Goal: Transaction & Acquisition: Purchase product/service

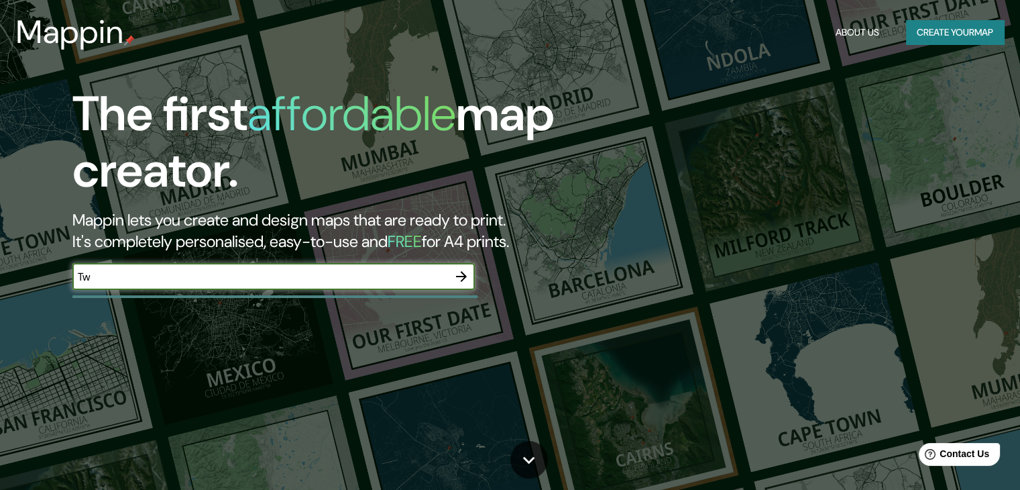
type input "T"
type input "Telcel [PERSON_NAME]"
click at [465, 274] on icon "button" at bounding box center [461, 276] width 11 height 11
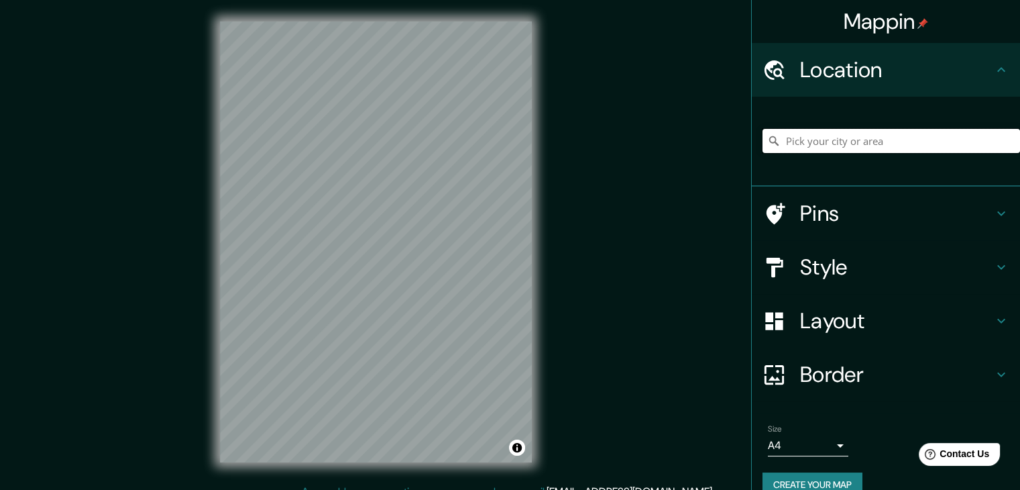
click at [810, 141] on input "Pick your city or area" at bounding box center [892, 141] width 258 height 24
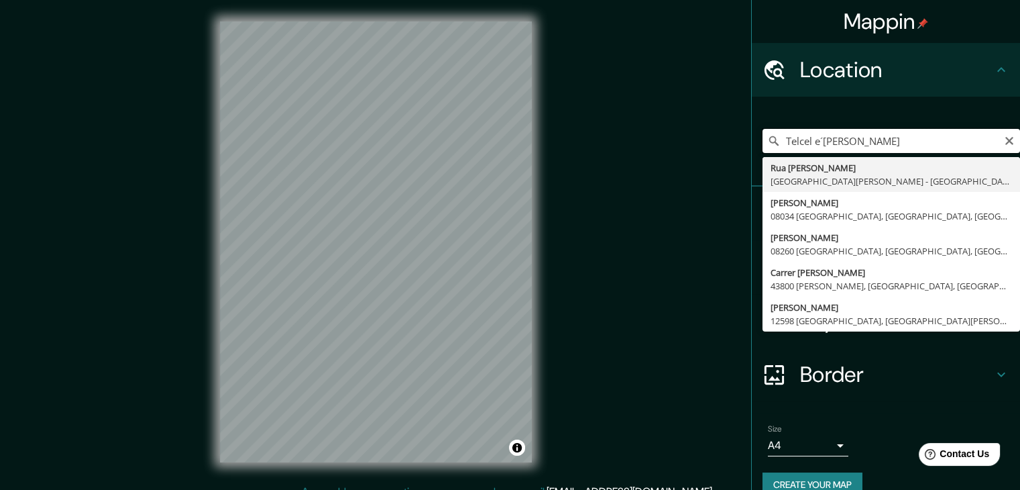
click at [857, 144] on input "Telcel e´[PERSON_NAME]" at bounding box center [892, 141] width 258 height 24
click at [915, 143] on input "Telcel [PERSON_NAME]" at bounding box center [892, 141] width 258 height 24
type input "Calle [PERSON_NAME], 76681 [PERSON_NAME], [GEOGRAPHIC_DATA], [GEOGRAPHIC_DATA]"
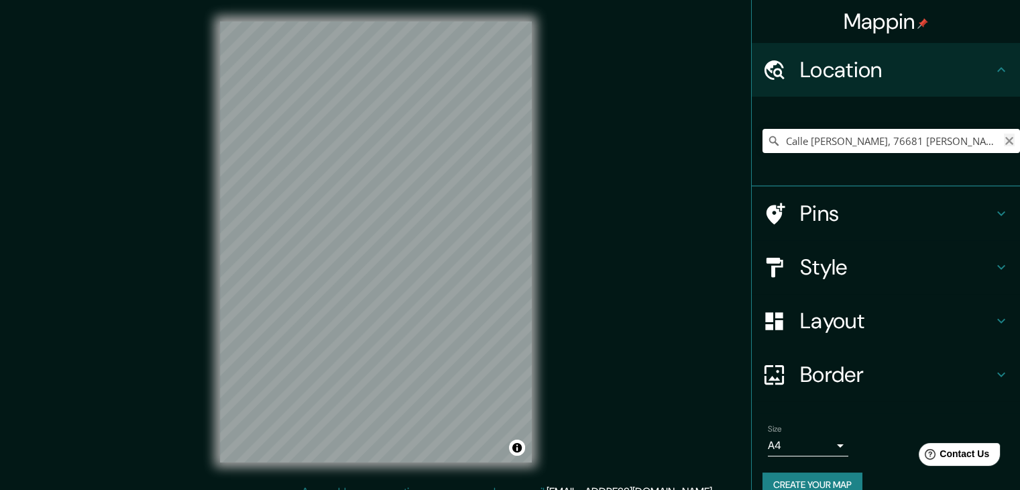
click at [1006, 142] on icon "Clear" at bounding box center [1010, 141] width 8 height 8
paste input "[PERSON_NAME] 2, Conjunto Parques, 76158 [GEOGRAPHIC_DATA], [GEOGRAPHIC_DATA]."
type input "[STREET_ADDRESS][PERSON_NAME]"
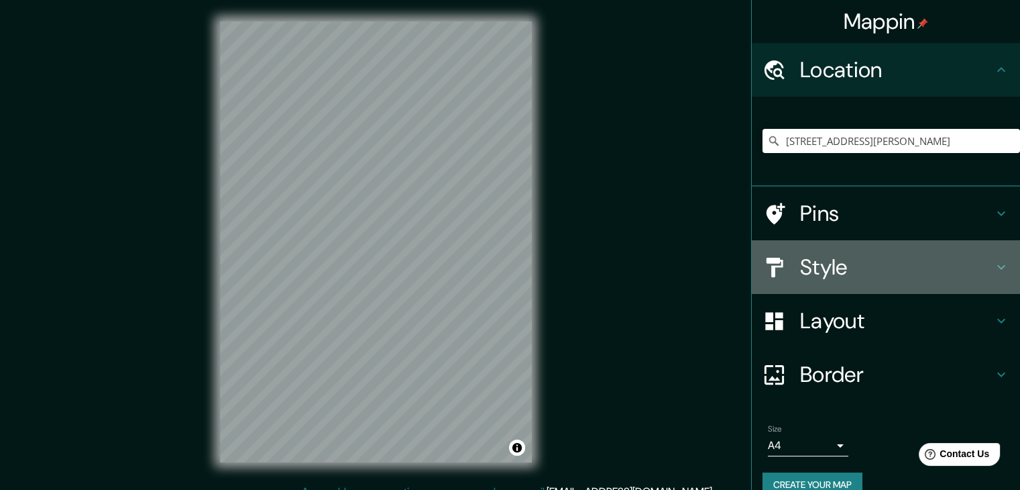
click at [800, 269] on h4 "Style" at bounding box center [896, 267] width 193 height 27
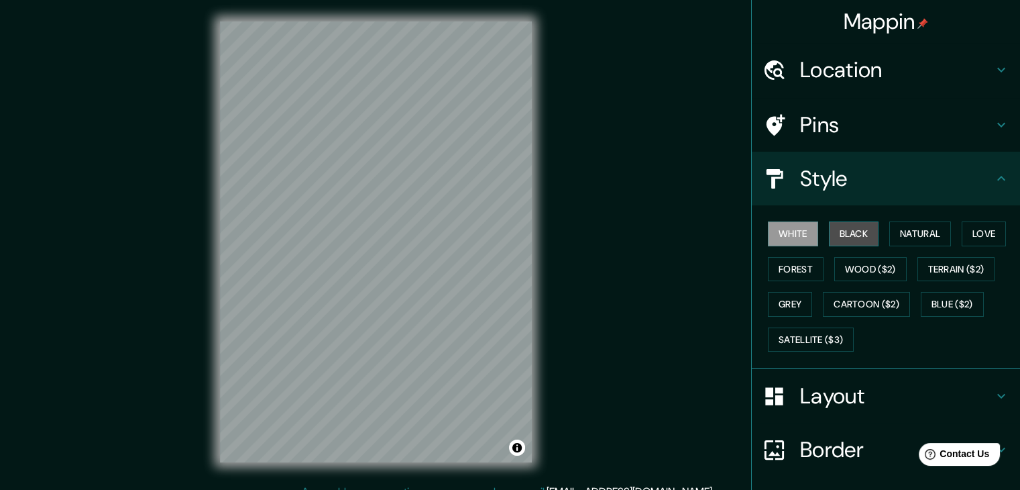
click at [848, 235] on button "Black" at bounding box center [854, 233] width 50 height 25
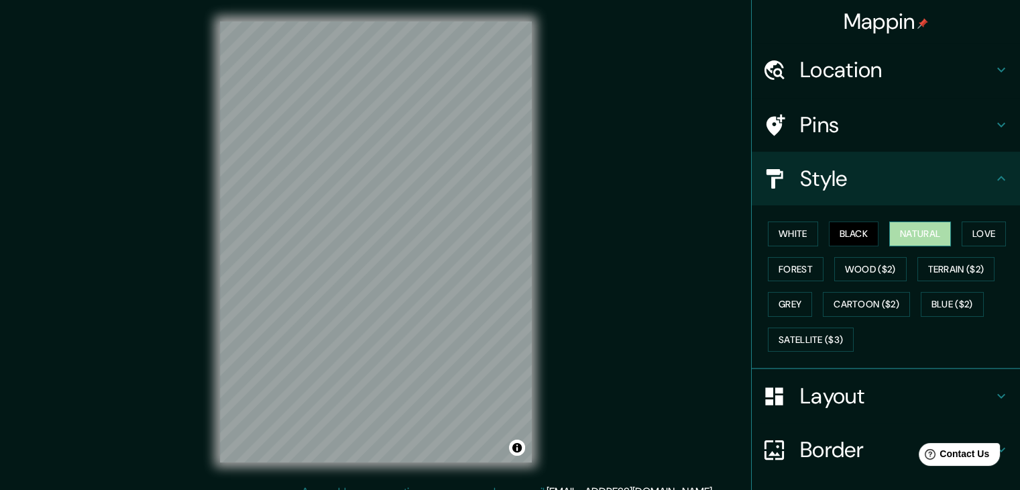
click at [897, 237] on button "Natural" at bounding box center [921, 233] width 62 height 25
click at [985, 229] on button "Love" at bounding box center [984, 233] width 44 height 25
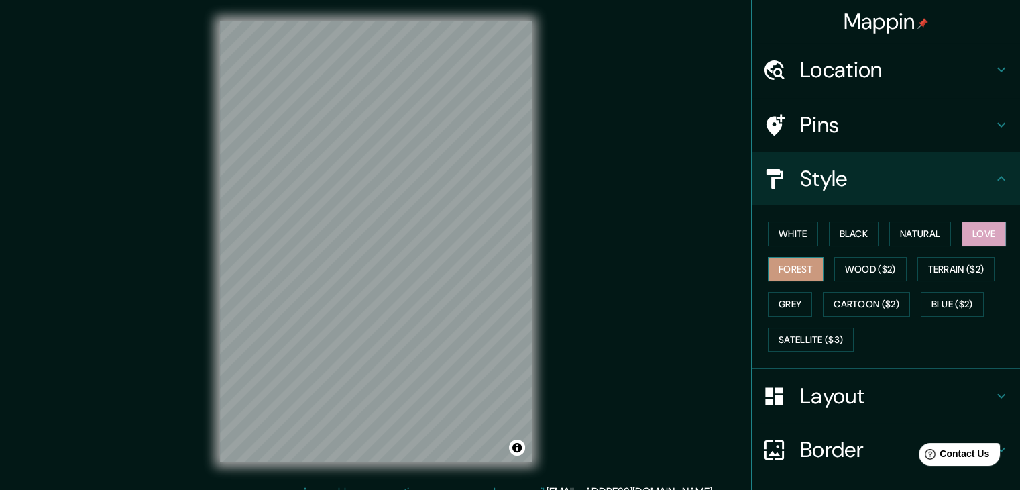
click at [793, 272] on button "Forest" at bounding box center [796, 269] width 56 height 25
click at [950, 264] on button "Terrain ($2)" at bounding box center [957, 269] width 78 height 25
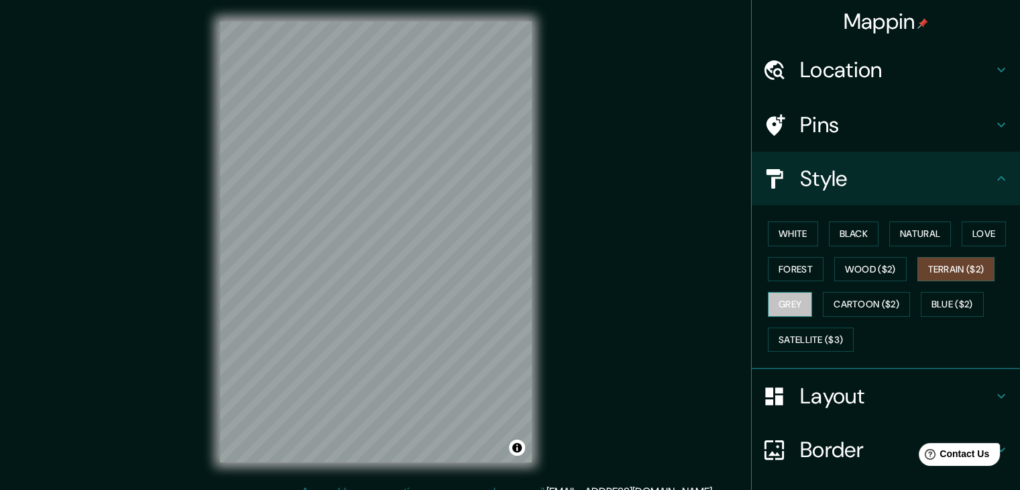
click at [792, 301] on button "Grey" at bounding box center [790, 304] width 44 height 25
click at [865, 305] on button "Cartoon ($2)" at bounding box center [866, 304] width 87 height 25
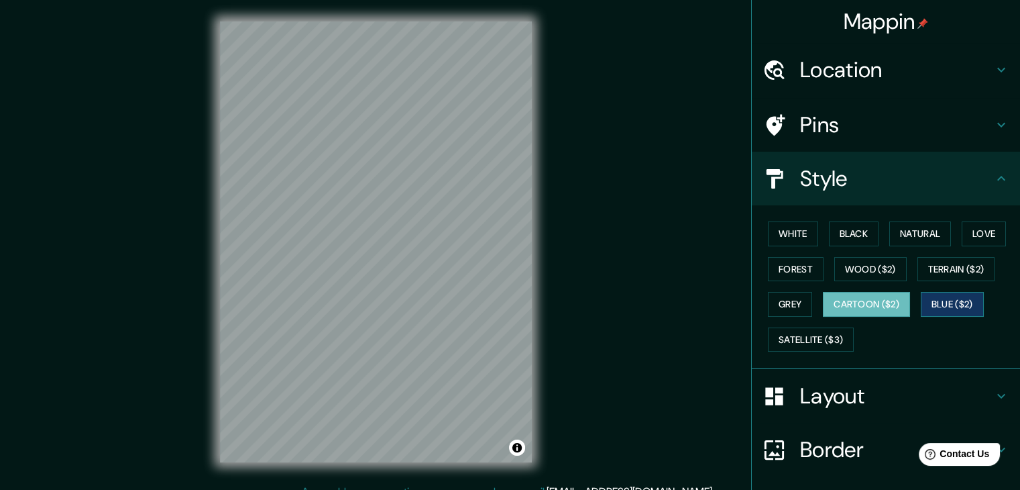
click at [926, 298] on button "Blue ($2)" at bounding box center [952, 304] width 63 height 25
click at [800, 343] on button "Satellite ($3)" at bounding box center [811, 339] width 86 height 25
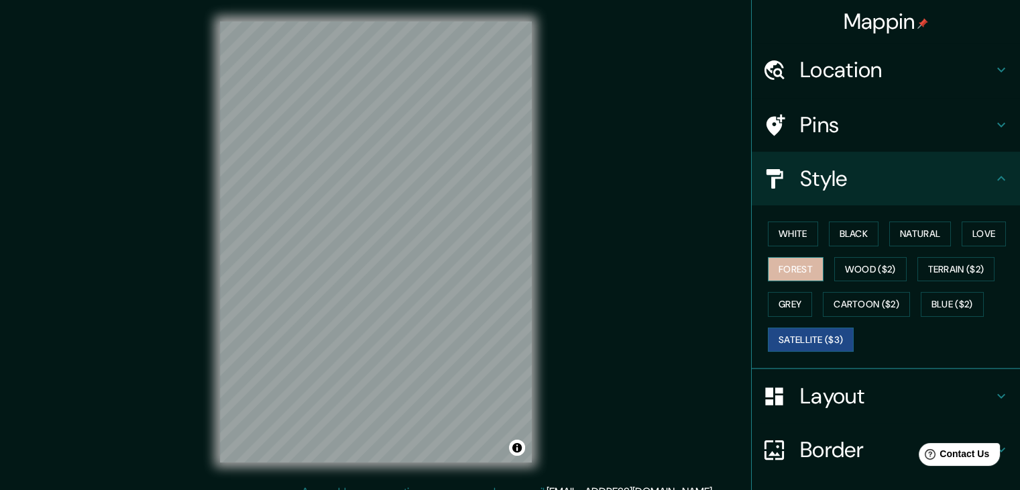
click at [792, 273] on button "Forest" at bounding box center [796, 269] width 56 height 25
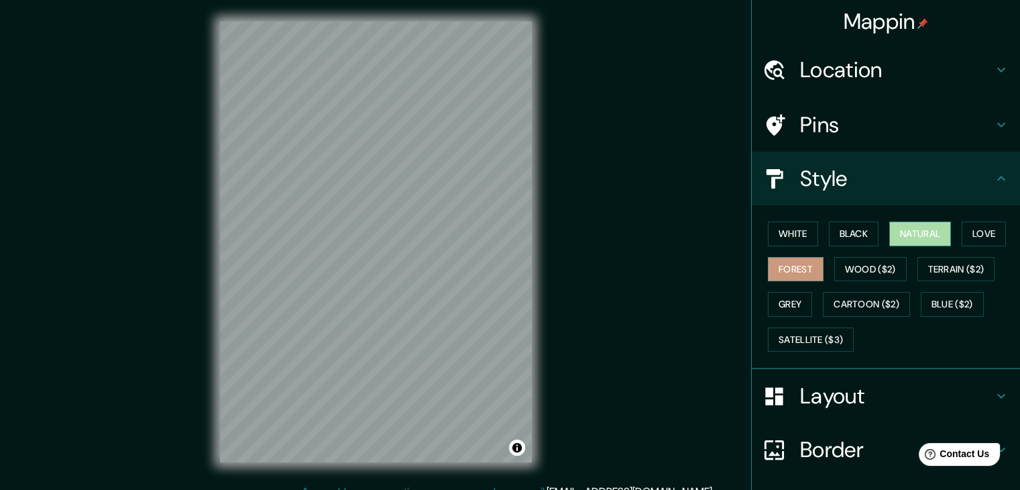
click at [901, 225] on button "Natural" at bounding box center [921, 233] width 62 height 25
click at [772, 263] on button "Forest" at bounding box center [796, 269] width 56 height 25
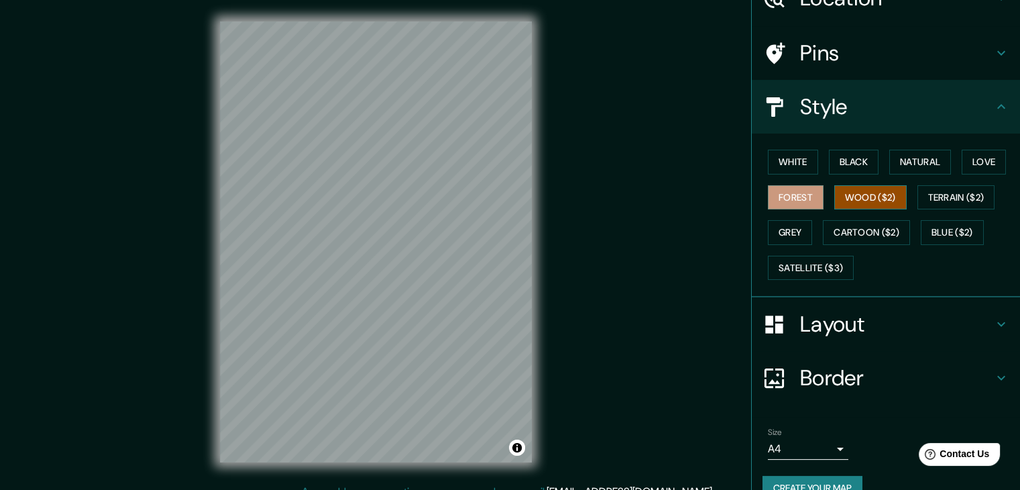
scroll to position [72, 0]
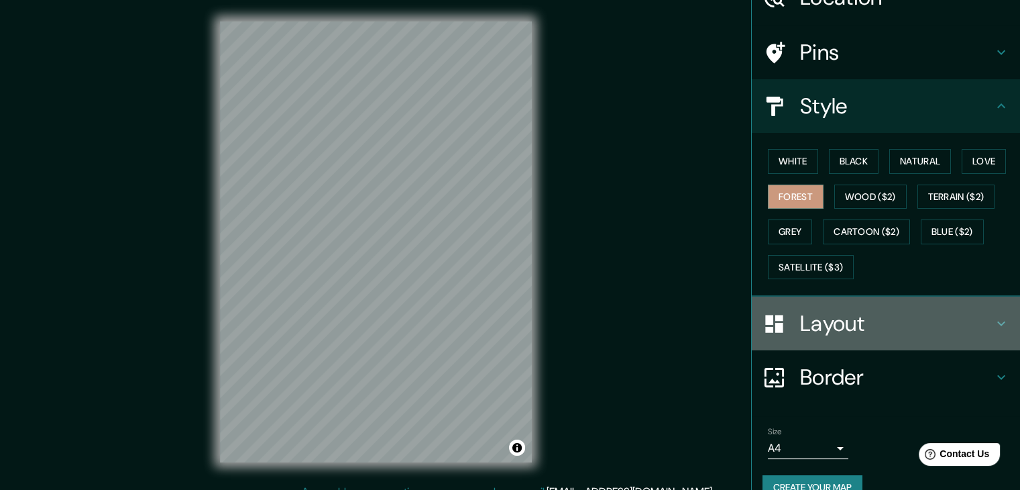
click at [821, 338] on div "Layout" at bounding box center [886, 324] width 268 height 54
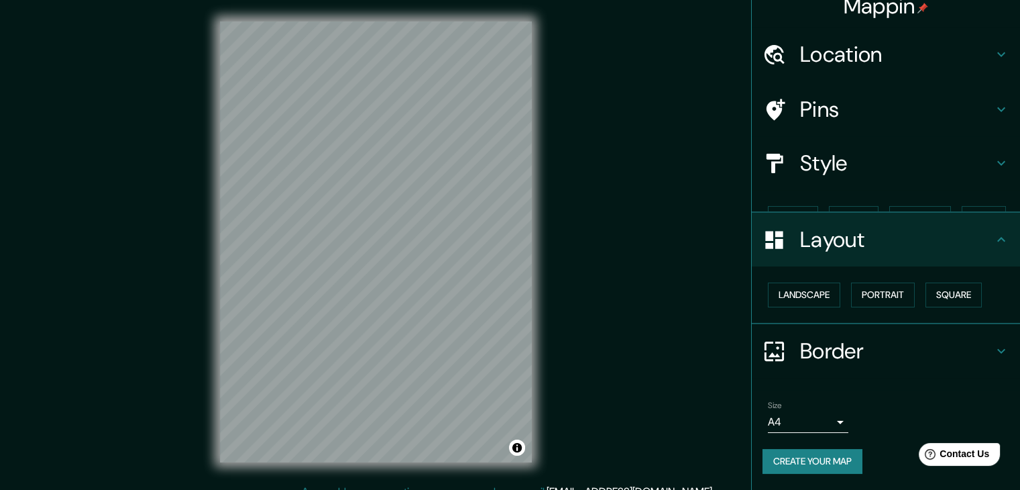
scroll to position [0, 0]
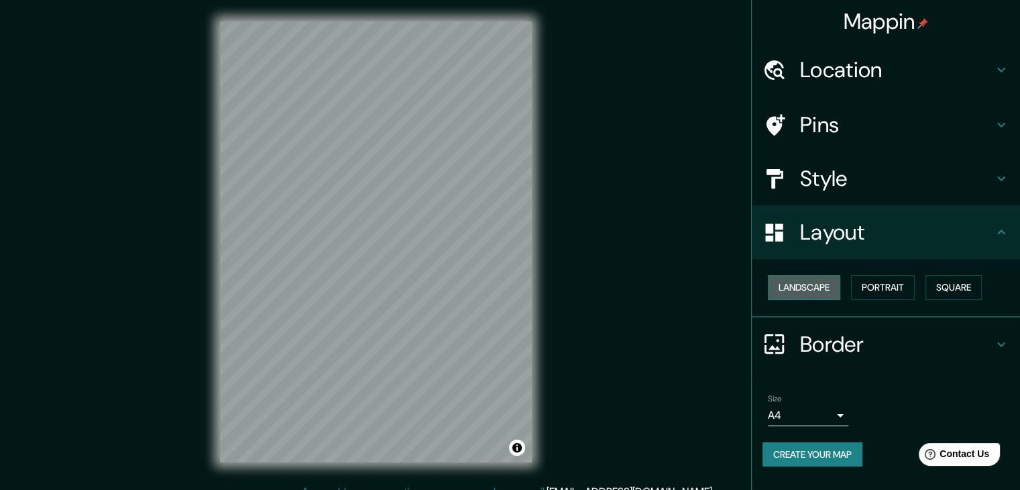
click at [812, 281] on button "Landscape" at bounding box center [804, 287] width 72 height 25
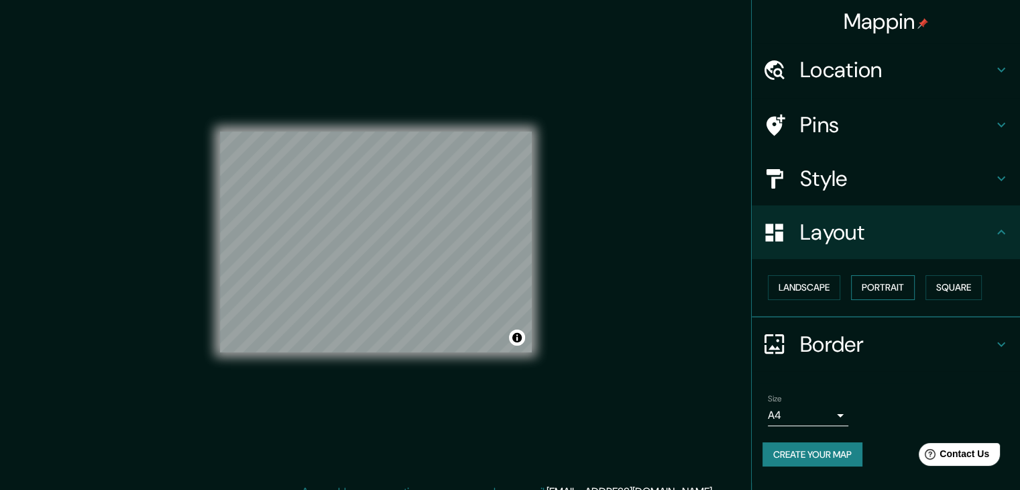
click at [881, 277] on button "Portrait" at bounding box center [883, 287] width 64 height 25
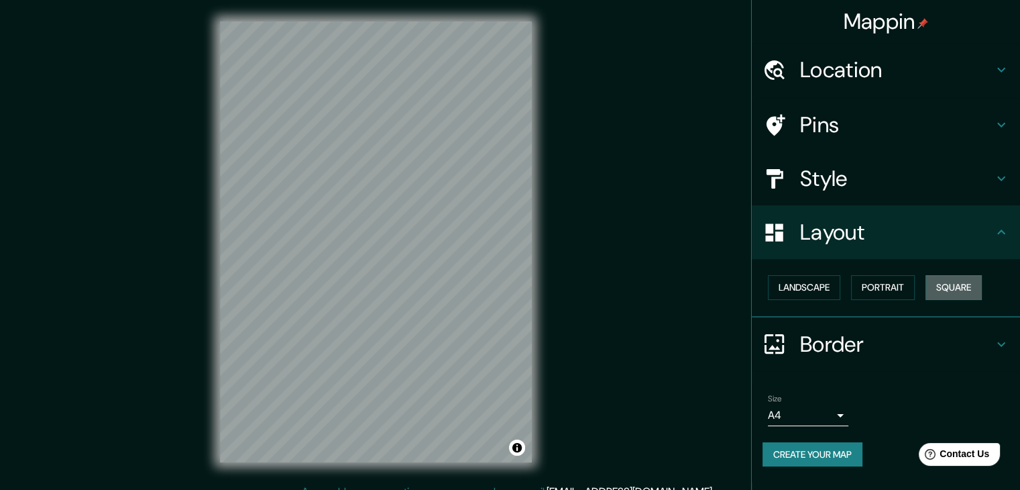
click at [953, 281] on button "Square" at bounding box center [954, 287] width 56 height 25
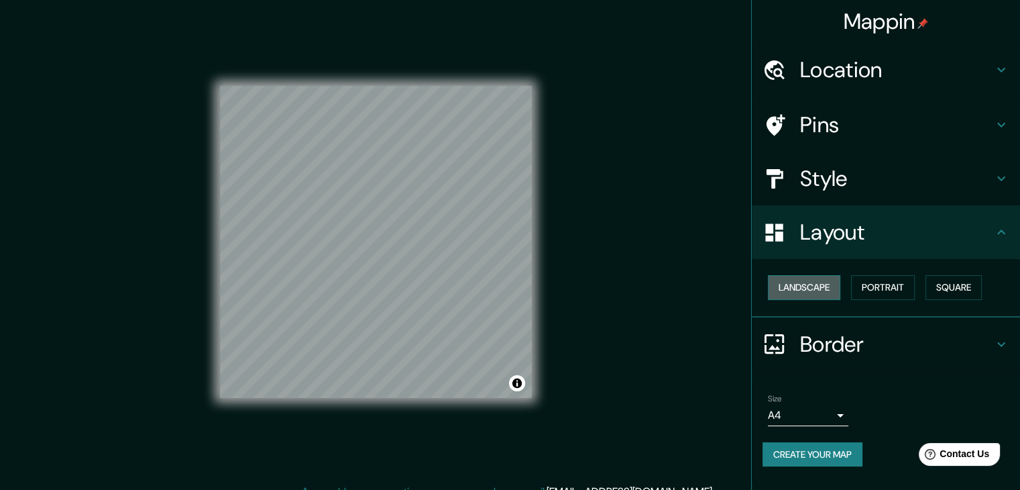
click at [816, 286] on button "Landscape" at bounding box center [804, 287] width 72 height 25
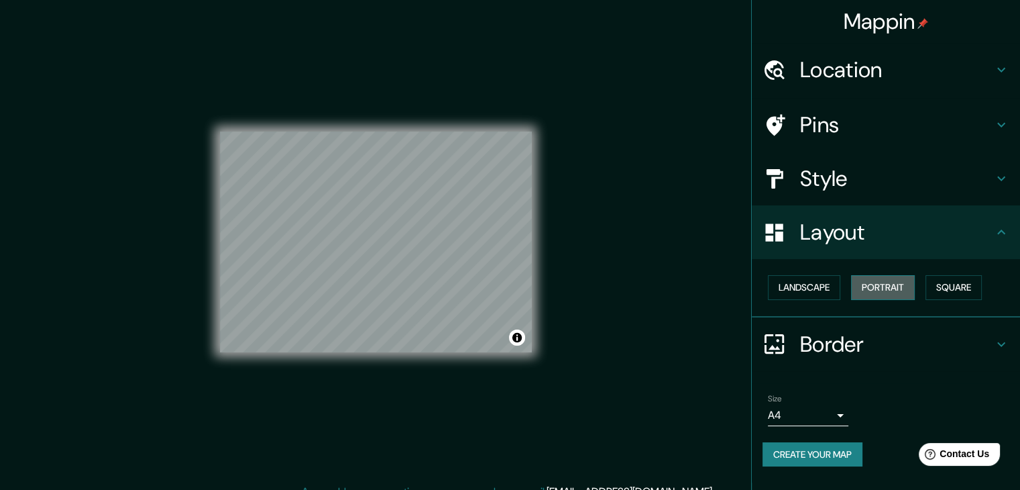
click at [859, 280] on button "Portrait" at bounding box center [883, 287] width 64 height 25
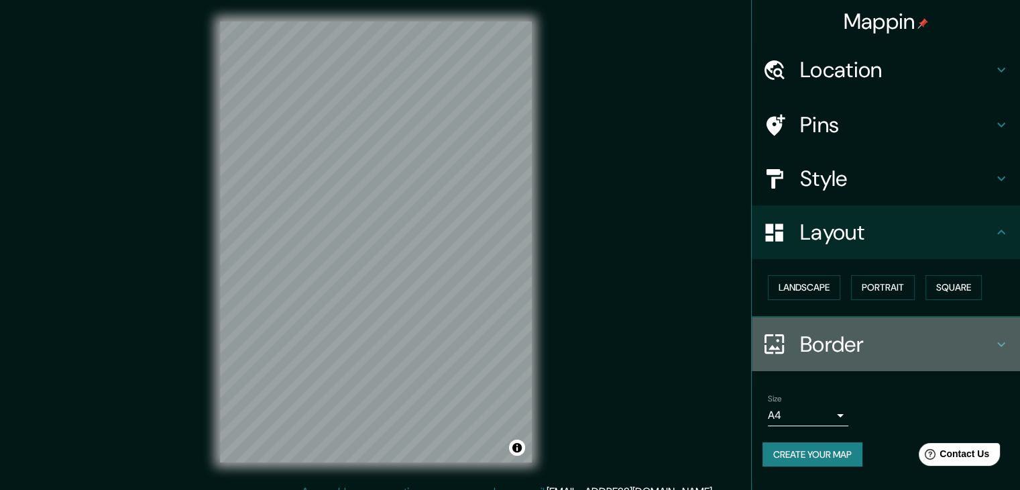
click at [840, 342] on h4 "Border" at bounding box center [896, 344] width 193 height 27
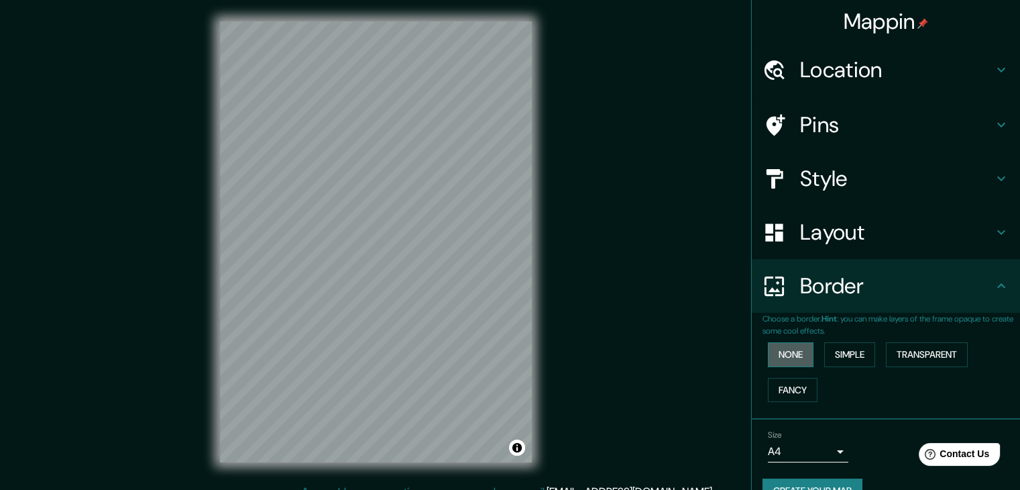
click at [786, 354] on button "None" at bounding box center [791, 354] width 46 height 25
click at [825, 352] on button "Simple" at bounding box center [850, 354] width 51 height 25
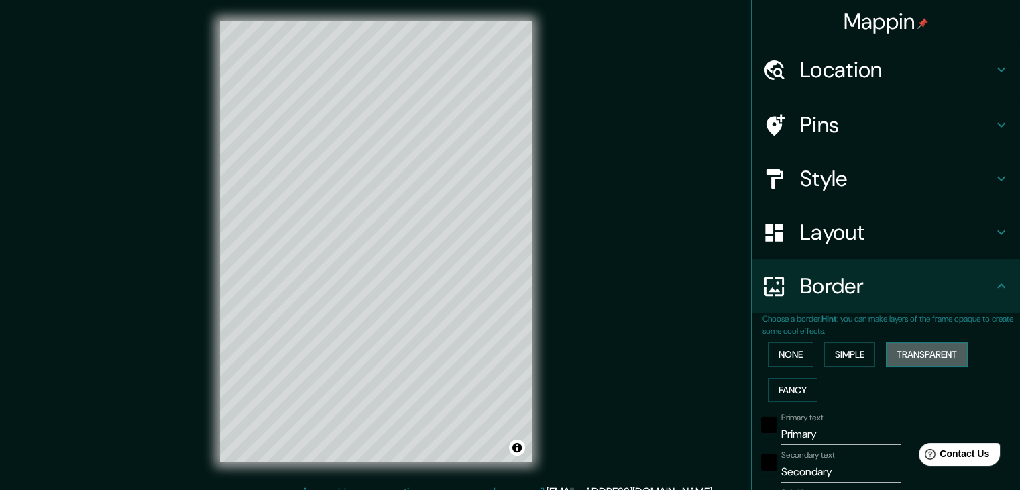
click at [886, 352] on button "Transparent" at bounding box center [927, 354] width 82 height 25
click at [791, 382] on button "Fancy" at bounding box center [793, 390] width 50 height 25
click at [780, 358] on button "None" at bounding box center [791, 354] width 46 height 25
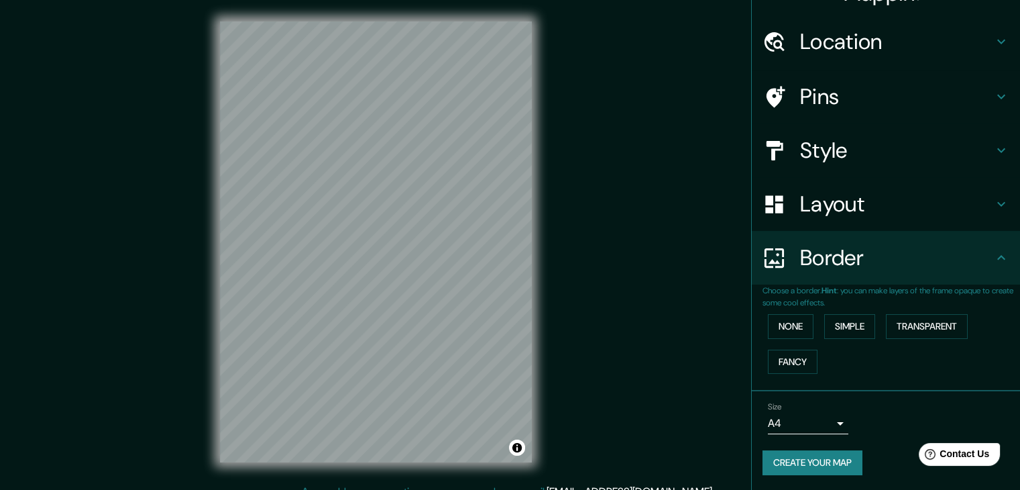
scroll to position [28, 0]
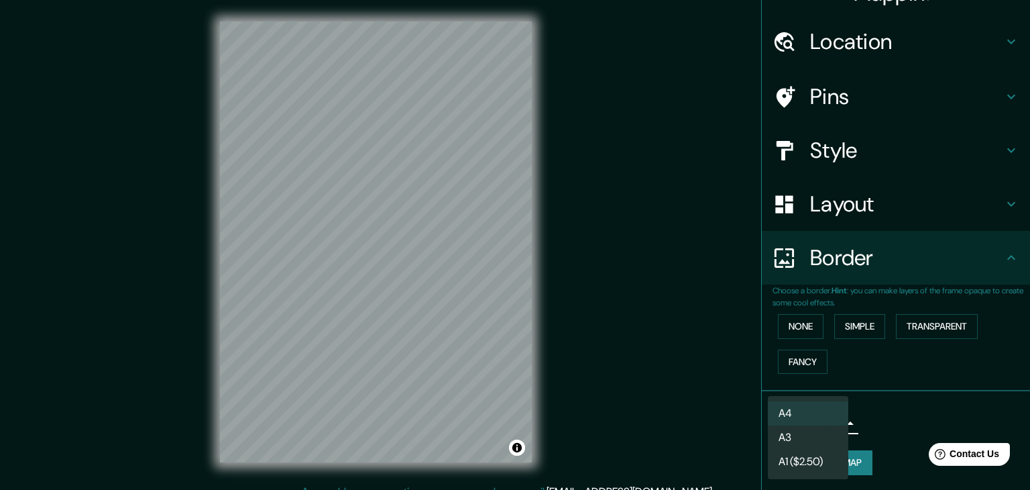
click at [807, 427] on body "Mappin Location [STREET_ADDRESS][PERSON_NAME] de Querétaro, [GEOGRAPHIC_DATA], …" at bounding box center [515, 245] width 1030 height 490
click at [820, 430] on li "A3" at bounding box center [808, 437] width 81 height 24
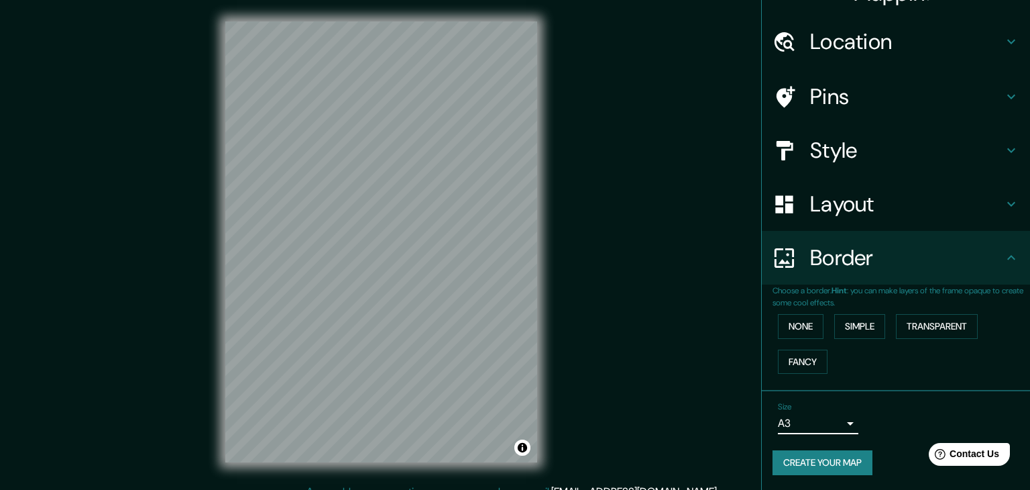
click at [813, 422] on body "Mappin Location [STREET_ADDRESS][PERSON_NAME] de Querétaro, [GEOGRAPHIC_DATA], …" at bounding box center [515, 245] width 1030 height 490
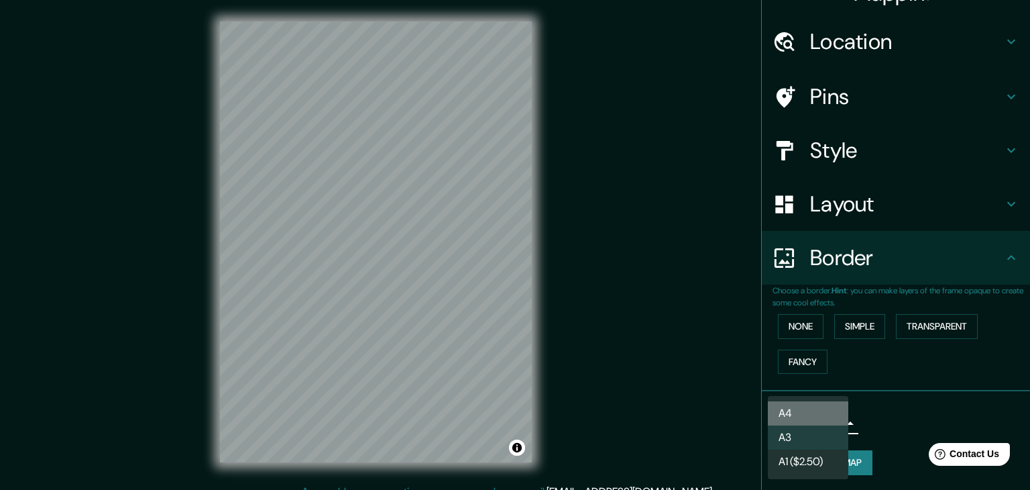
click at [802, 414] on li "A4" at bounding box center [808, 413] width 81 height 24
type input "single"
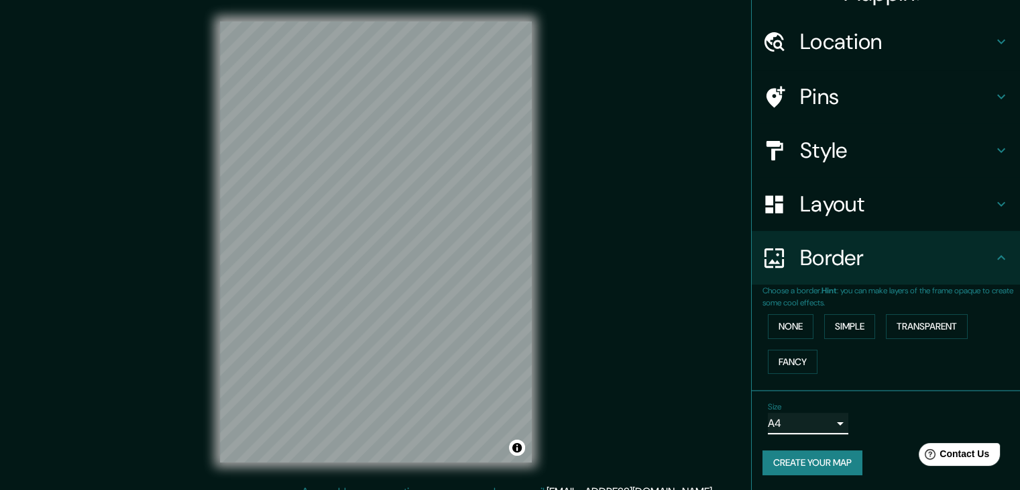
scroll to position [0, 0]
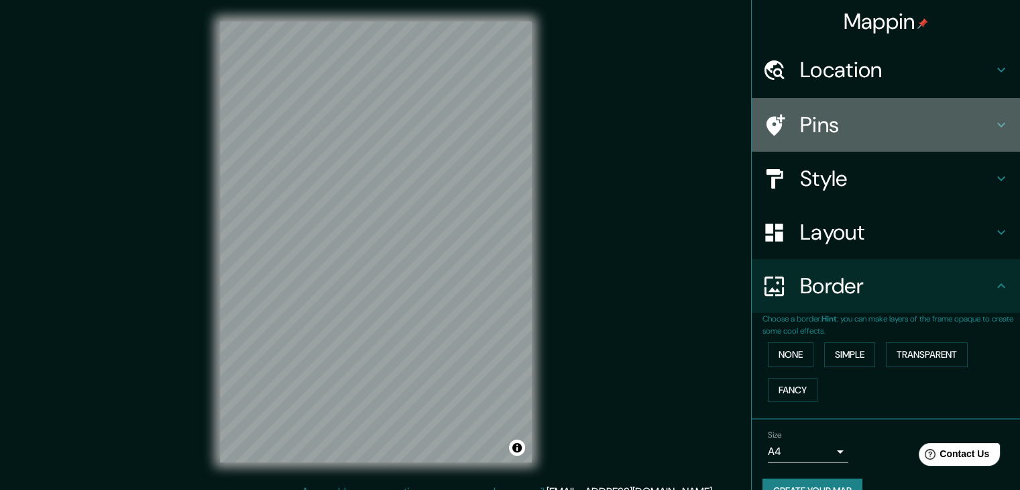
click at [813, 124] on h4 "Pins" at bounding box center [896, 124] width 193 height 27
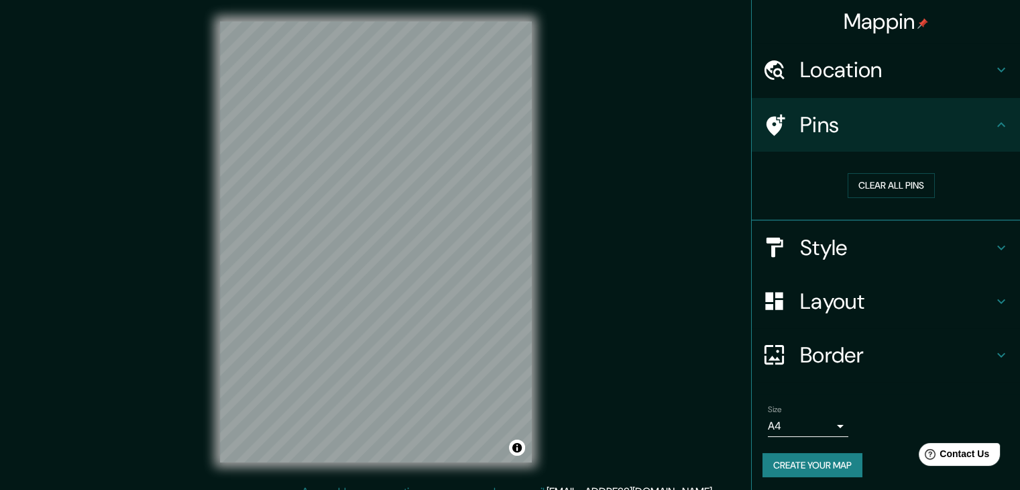
scroll to position [3, 0]
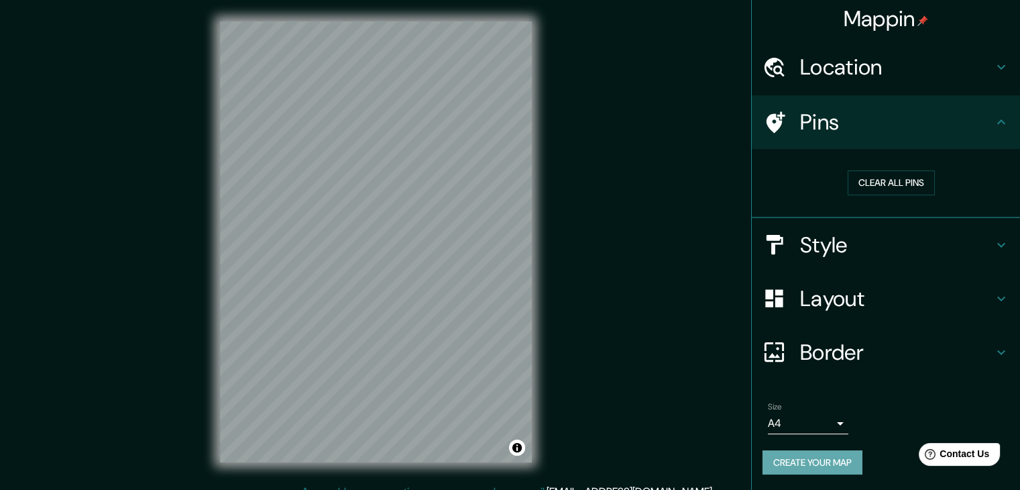
click at [824, 460] on button "Create your map" at bounding box center [813, 462] width 100 height 25
